Goal: Information Seeking & Learning: Learn about a topic

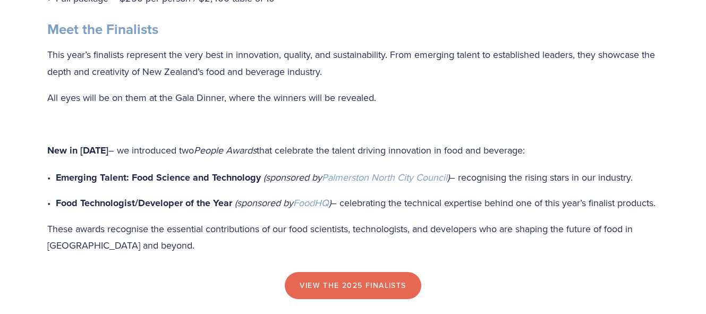
scroll to position [850, 0]
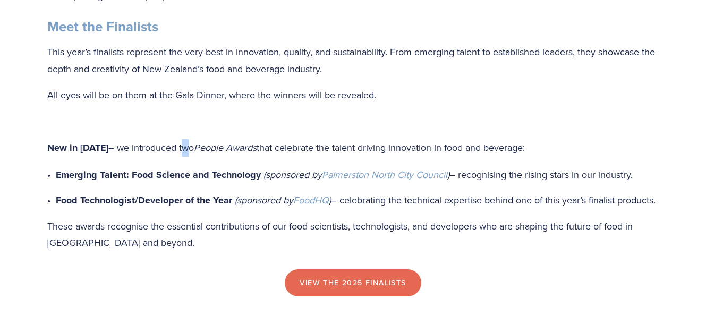
click at [177, 157] on p "New in [DATE] – we introduced two People Awards that celebrate the talent drivi…" at bounding box center [353, 148] width 612 height 18
click at [643, 184] on p "Emerging Talent: Food Science and Technology (sponsored by Palmerston North Cit…" at bounding box center [357, 175] width 603 height 18
drag, startPoint x: 641, startPoint y: 194, endPoint x: 113, endPoint y: 166, distance: 528.2
click at [113, 166] on div "Event Highlights Black-tie Gala Dinner – [DATE], Central Energy Trust Arena Net…" at bounding box center [353, 21] width 612 height 460
copy div "we introduced two People Awards that celebrate the talent driving innovation in…"
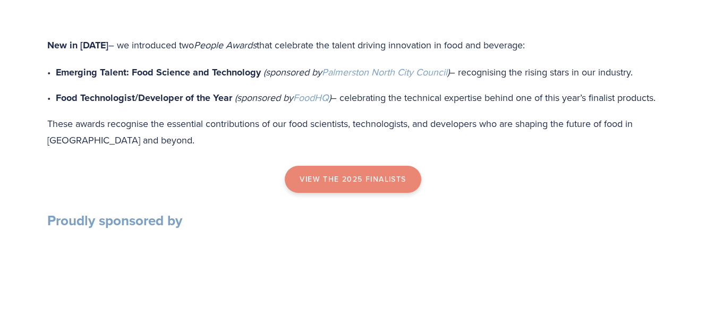
scroll to position [956, 0]
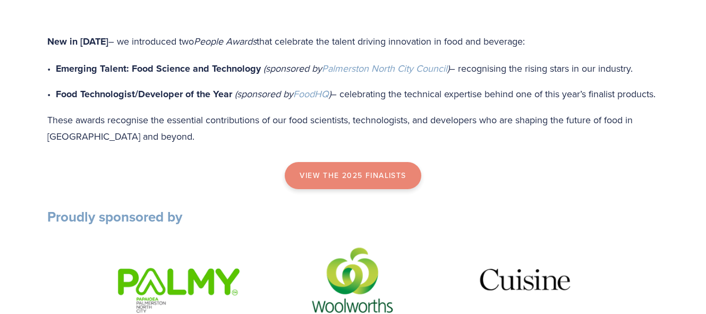
click at [370, 190] on link "view the 2025 finalists" at bounding box center [353, 176] width 136 height 28
click at [346, 200] on div "view the 2025 finalists" at bounding box center [353, 177] width 630 height 46
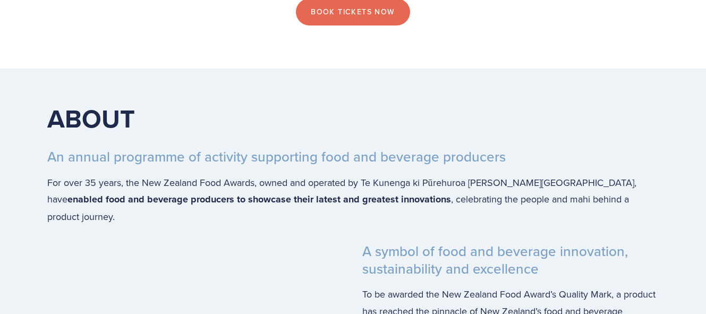
scroll to position [1381, 0]
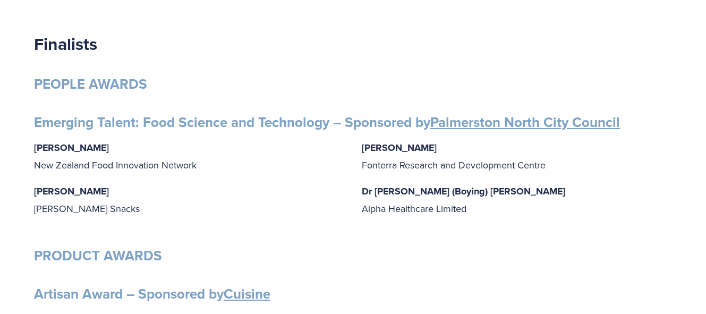
scroll to position [212, 0]
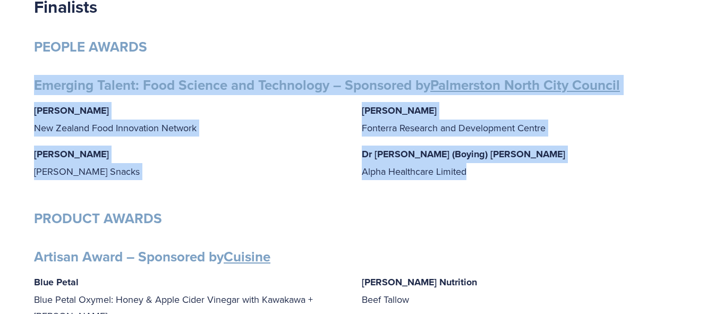
drag, startPoint x: 35, startPoint y: 83, endPoint x: 484, endPoint y: 175, distance: 458.8
copy div "Emerging Talent: Food Science and Technology – Sponsored by Palmerston North Ci…"
click at [512, 187] on div "Gabrielle Lobo New Zealand Food Innovation Network Grace Queenin Griffin’s Snac…" at bounding box center [353, 145] width 638 height 87
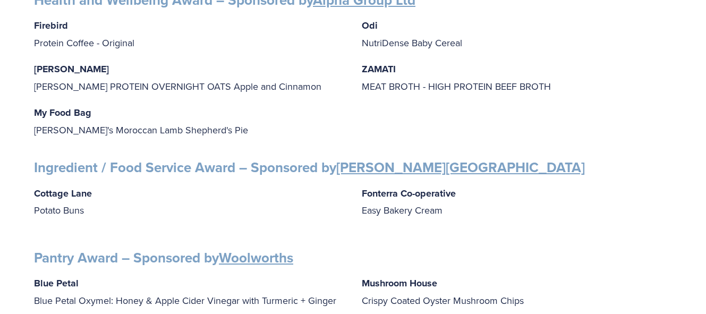
scroll to position [956, 0]
